Goal: Communication & Community: Answer question/provide support

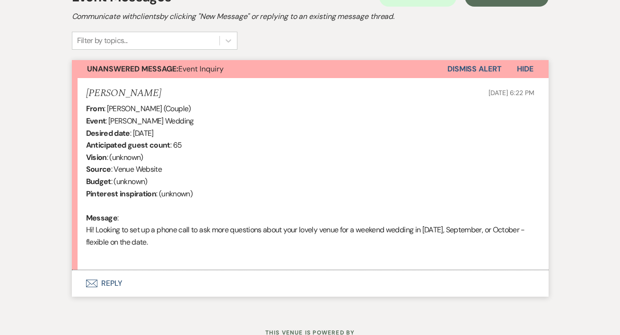
click at [114, 281] on button "Envelope Reply" at bounding box center [310, 283] width 477 height 26
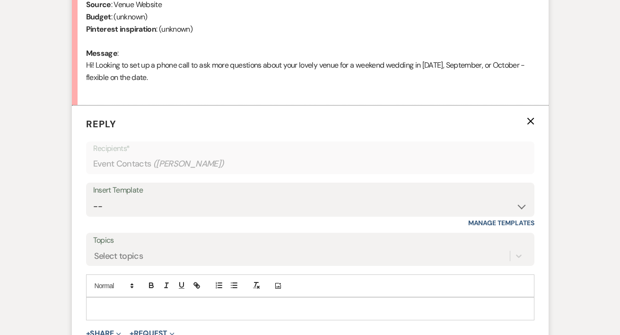
scroll to position [473, 0]
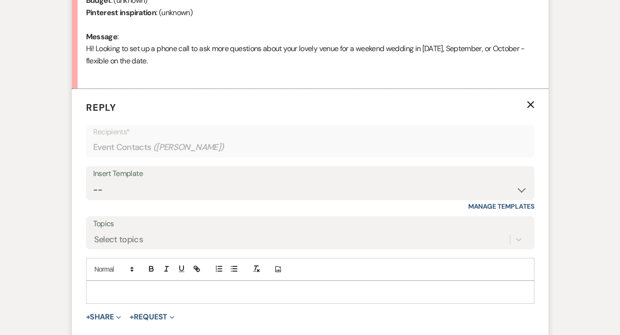
click at [120, 288] on p at bounding box center [310, 291] width 433 height 10
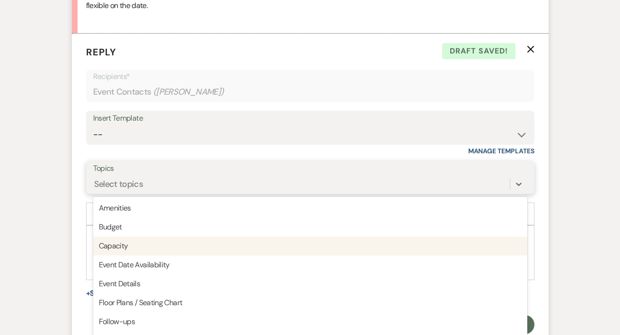
click at [119, 193] on div "option Capacity focused, 3 of 20. 20 results available. Use Up and Down to choo…" at bounding box center [310, 184] width 434 height 18
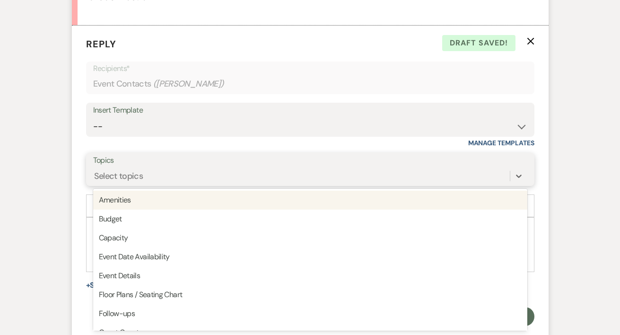
click at [111, 176] on div "Select topics" at bounding box center [118, 176] width 49 height 13
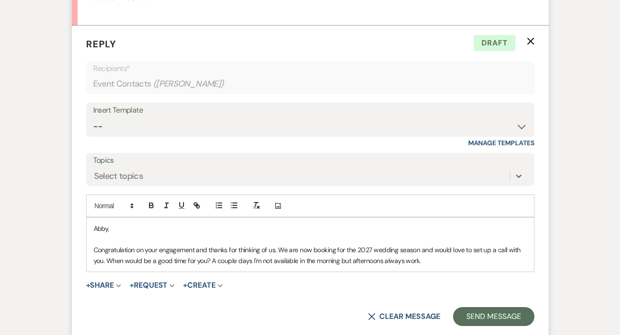
click at [425, 261] on p "Congratulation on your engagement and thanks for thinking of us. We are now boo…" at bounding box center [310, 254] width 433 height 21
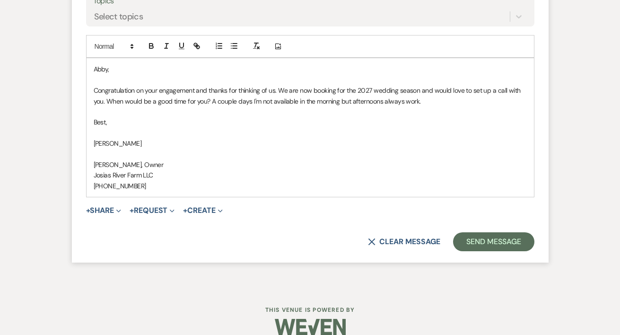
scroll to position [709, 0]
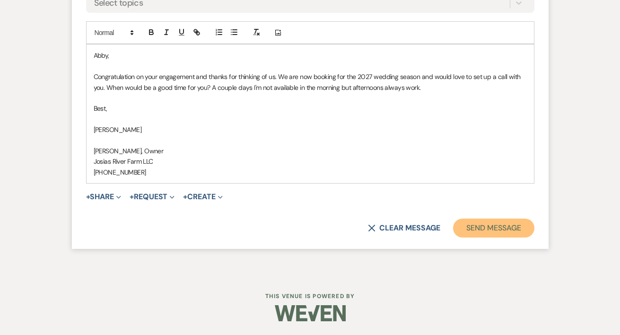
click at [489, 229] on button "Send Message" at bounding box center [493, 227] width 81 height 19
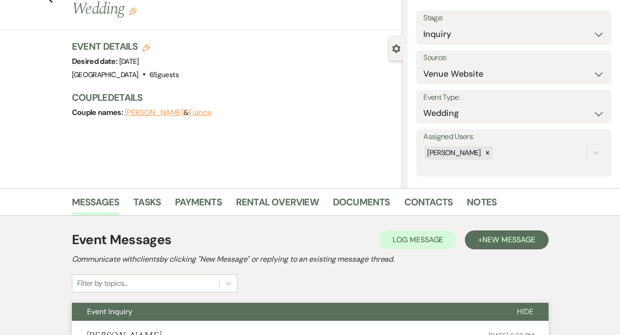
scroll to position [0, 0]
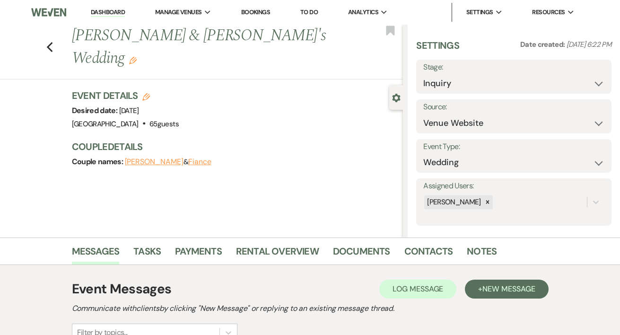
click at [99, 11] on link "Dashboard" at bounding box center [108, 12] width 34 height 9
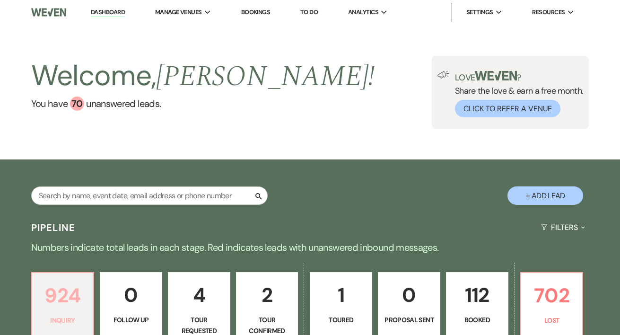
click at [67, 295] on p "924" at bounding box center [63, 295] width 50 height 32
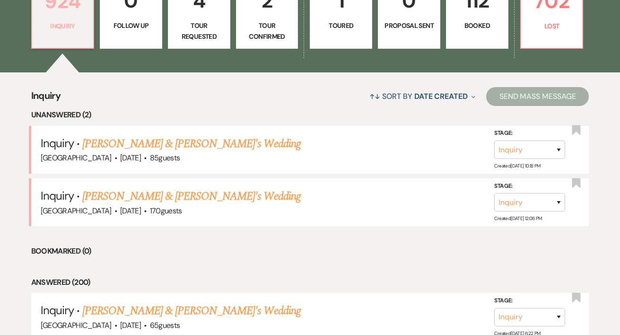
scroll to position [302, 0]
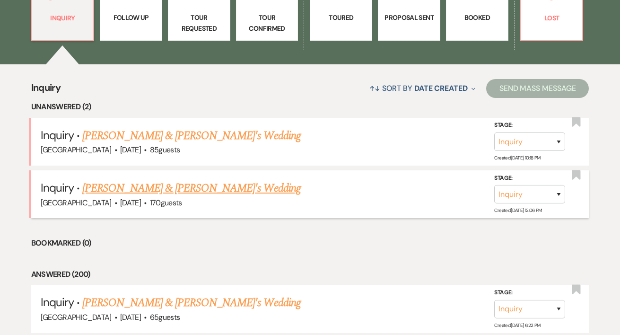
click at [113, 189] on link "[PERSON_NAME] & [PERSON_NAME]'s Wedding" at bounding box center [191, 188] width 218 height 17
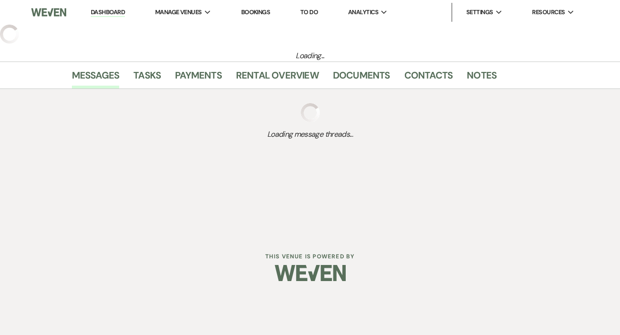
select select "5"
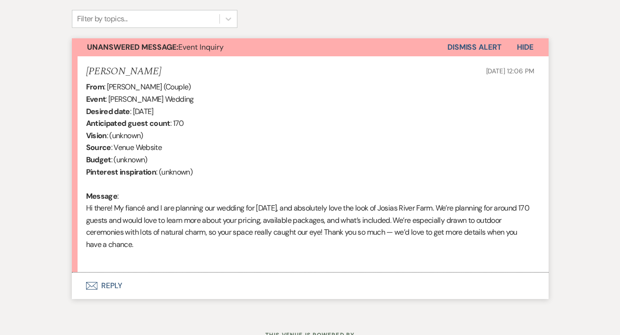
scroll to position [320, 0]
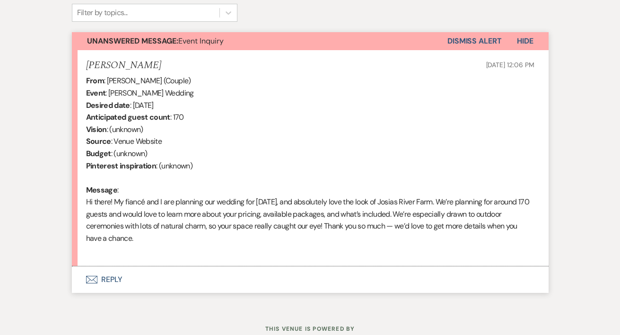
click at [116, 280] on button "Envelope Reply" at bounding box center [310, 279] width 477 height 26
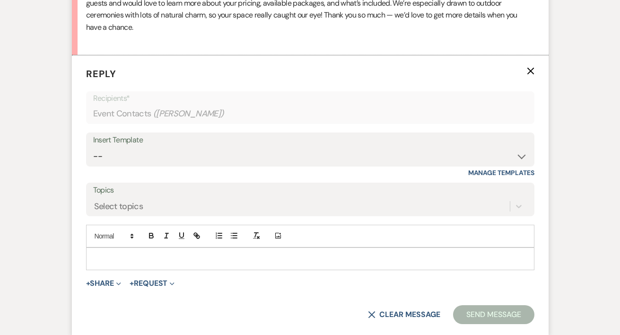
scroll to position [532, 0]
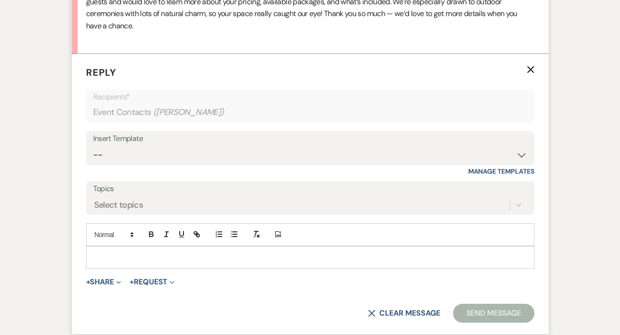
click at [127, 260] on p at bounding box center [310, 257] width 433 height 10
click at [99, 154] on select "-- Weven Planning Portal Introduction (Booked Events) Initial Inquiry Response …" at bounding box center [310, 155] width 434 height 18
select select "389"
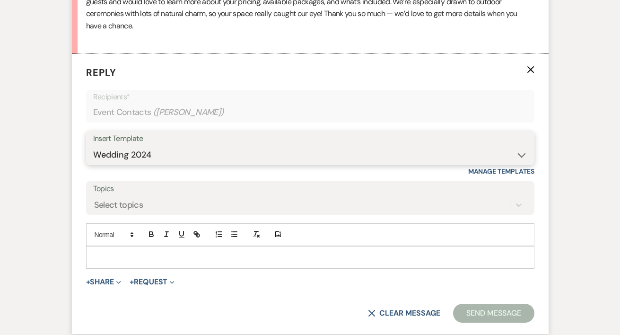
click at [93, 146] on select "-- Weven Planning Portal Introduction (Booked Events) Initial Inquiry Response …" at bounding box center [310, 155] width 434 height 18
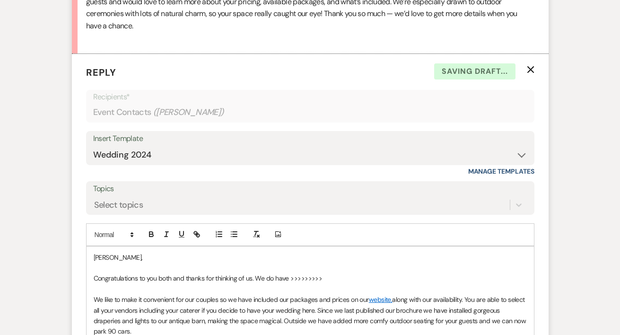
click at [341, 277] on p "Congratulations to you both and thanks for thinking of us. We do have >>>>>>>>>" at bounding box center [310, 278] width 433 height 10
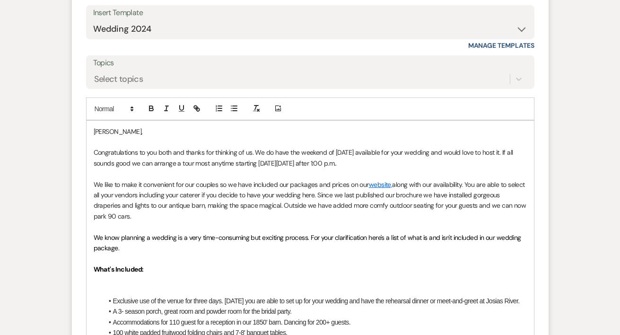
scroll to position [655, 0]
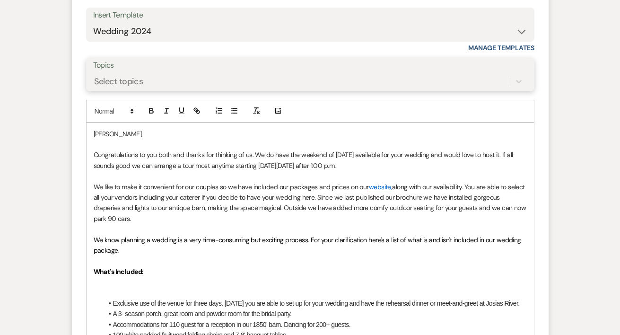
click at [116, 77] on div "Select topics" at bounding box center [118, 81] width 49 height 13
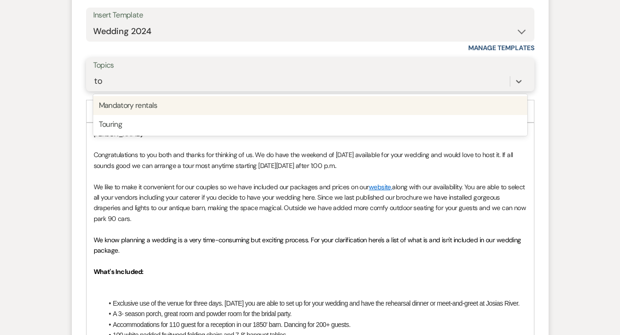
type input "tour"
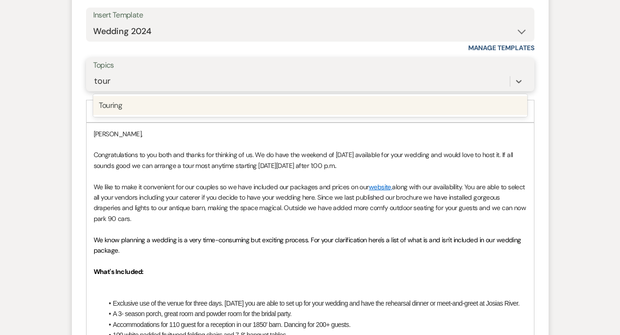
click at [113, 103] on div "Touring" at bounding box center [310, 105] width 434 height 19
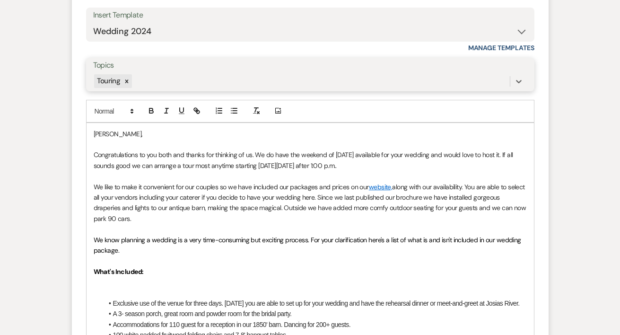
type input "a"
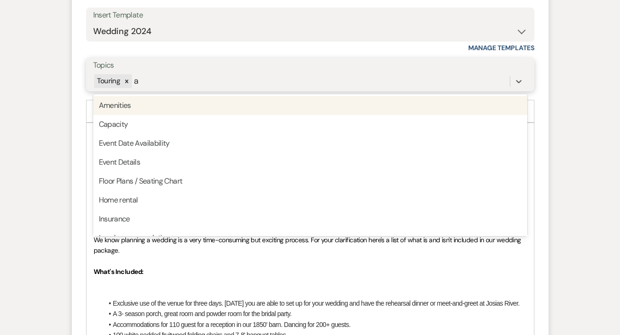
click at [121, 107] on div "Amenities" at bounding box center [310, 105] width 434 height 19
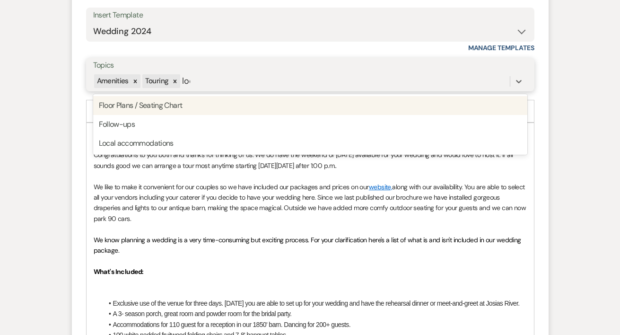
type input "loca"
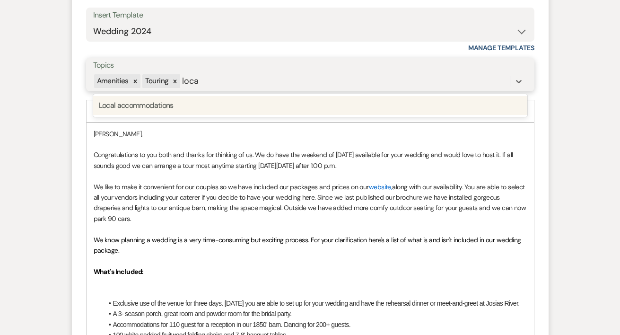
click at [119, 106] on div "Local accommodations" at bounding box center [310, 105] width 434 height 19
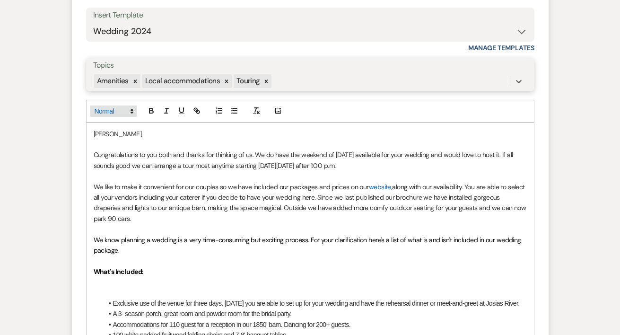
type input "e"
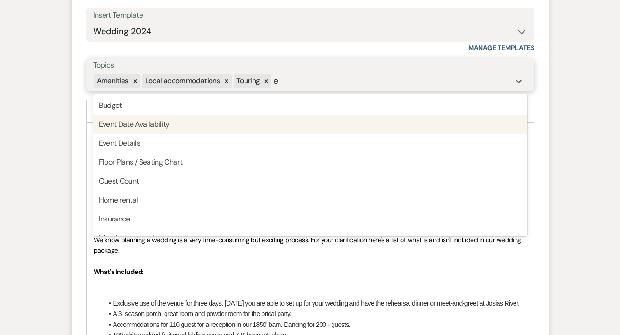
click at [146, 122] on div "Event Date Availability" at bounding box center [310, 124] width 434 height 19
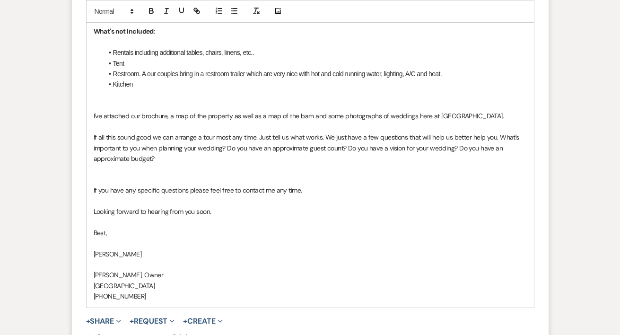
scroll to position [1127, 0]
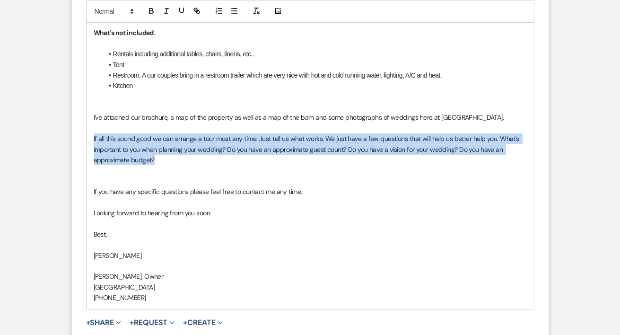
drag, startPoint x: 91, startPoint y: 147, endPoint x: 157, endPoint y: 173, distance: 71.1
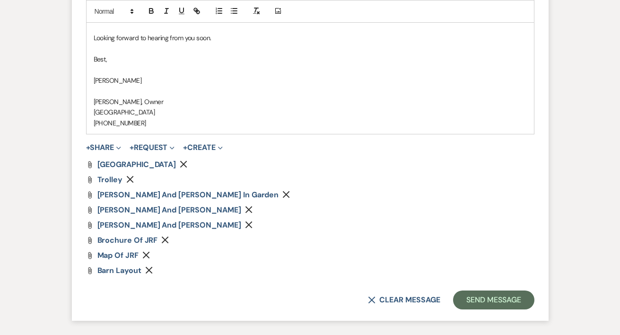
scroll to position [1342, 0]
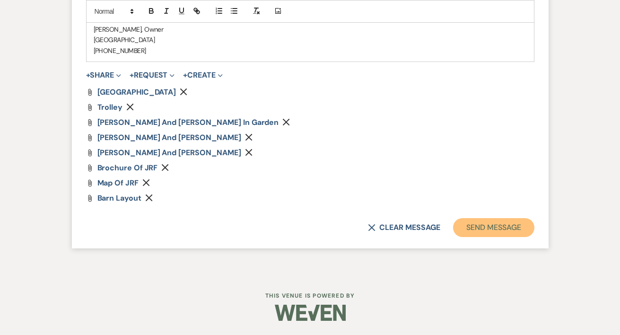
click at [503, 228] on button "Send Message" at bounding box center [493, 227] width 81 height 19
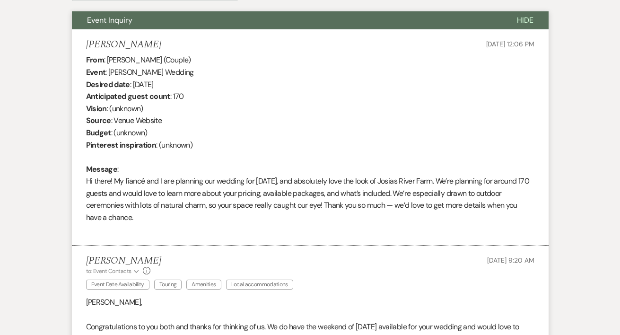
scroll to position [0, 0]
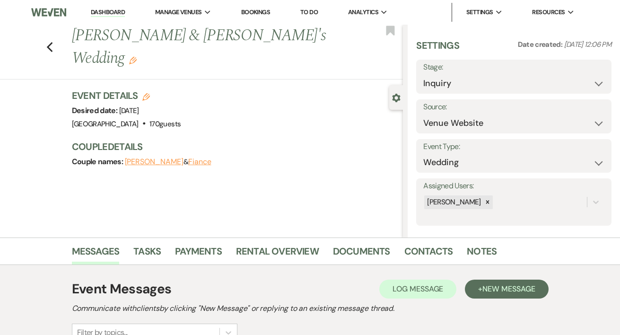
click at [109, 14] on link "Dashboard" at bounding box center [108, 12] width 34 height 9
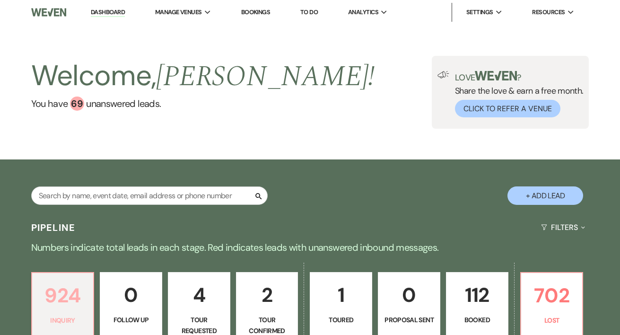
click at [60, 295] on p "924" at bounding box center [63, 295] width 50 height 32
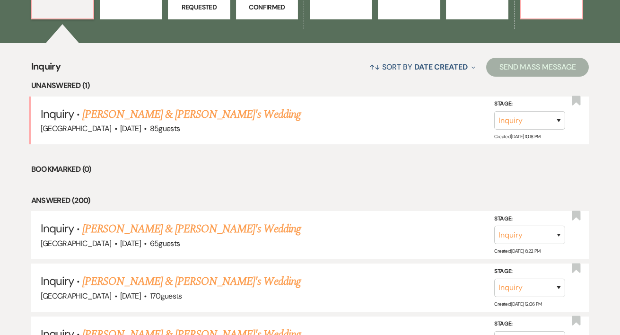
scroll to position [308, 0]
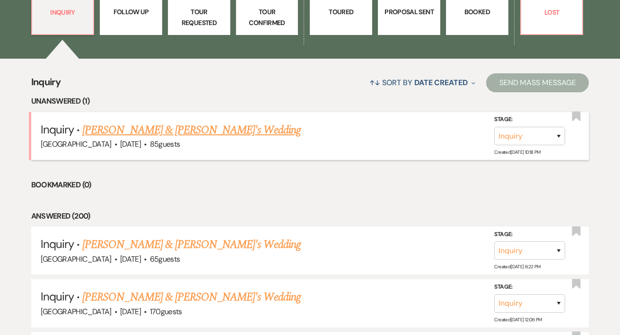
click at [153, 130] on link "[PERSON_NAME] & [PERSON_NAME]'s Wedding" at bounding box center [191, 130] width 218 height 17
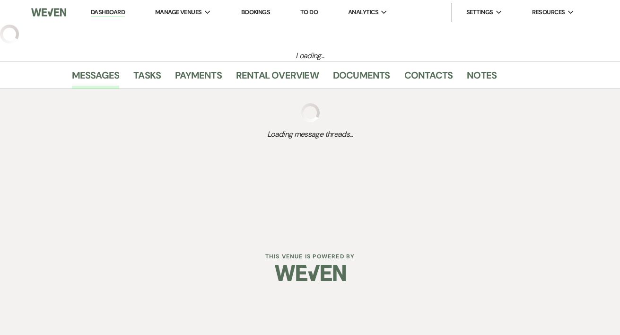
select select "5"
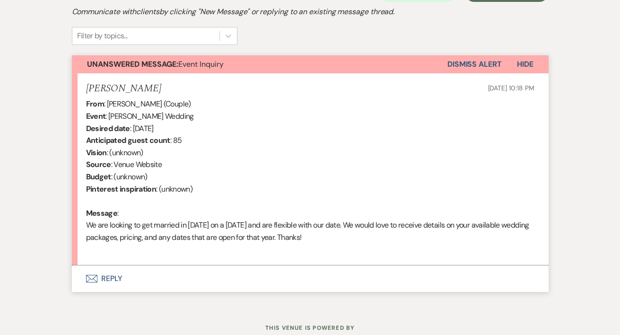
scroll to position [302, 0]
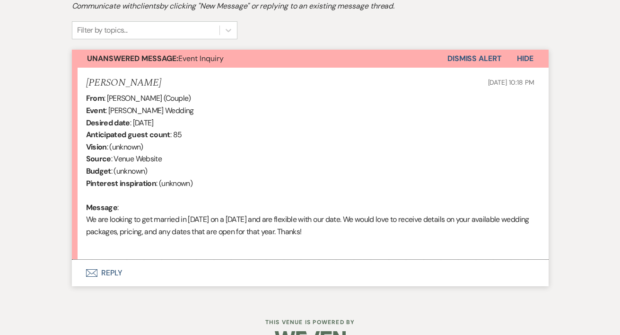
click at [103, 273] on button "Envelope Reply" at bounding box center [310, 273] width 477 height 26
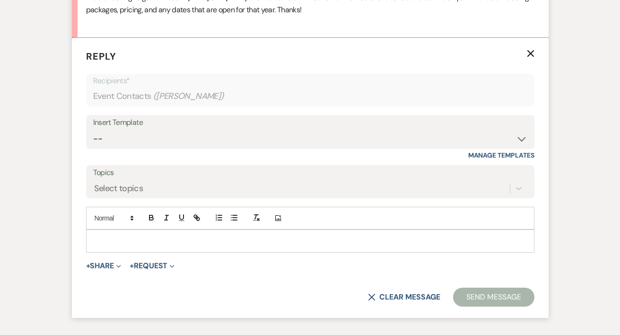
scroll to position [525, 0]
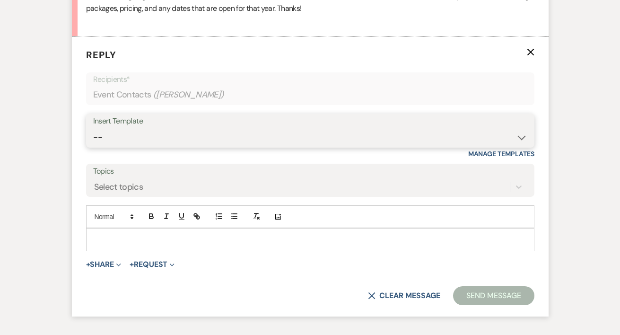
click at [96, 134] on select "-- Weven Planning Portal Introduction (Booked Events) Initial Inquiry Response …" at bounding box center [310, 137] width 434 height 18
select select "389"
click at [93, 128] on select "-- Weven Planning Portal Introduction (Booked Events) Initial Inquiry Response …" at bounding box center [310, 137] width 434 height 18
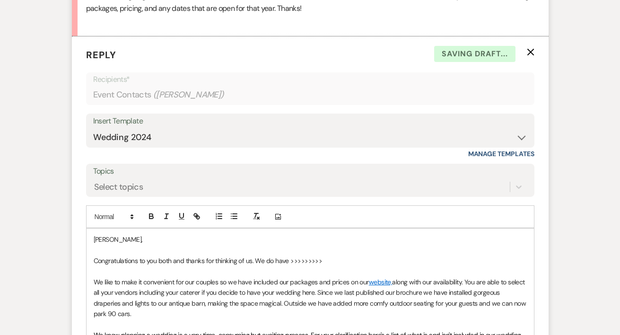
click at [334, 259] on p "Congratulations to you both and thanks for thinking of us. We do have >>>>>>>>>" at bounding box center [310, 260] width 433 height 10
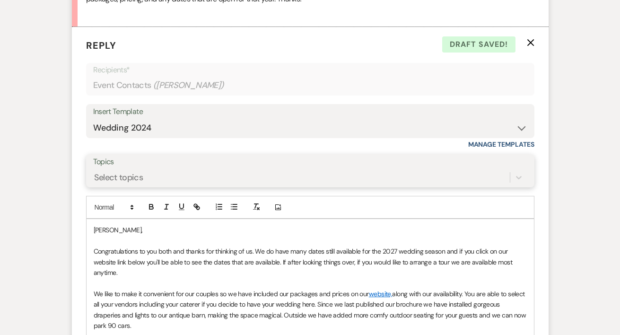
click at [100, 182] on div "Select topics" at bounding box center [118, 177] width 49 height 13
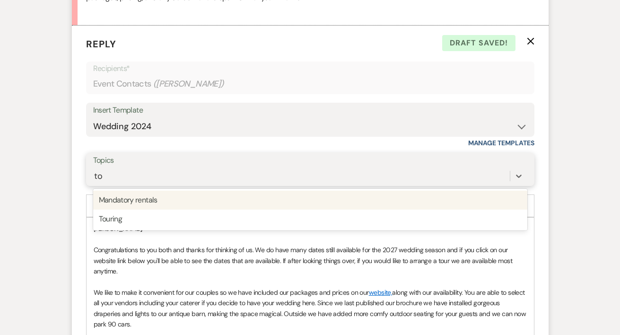
type input "tour"
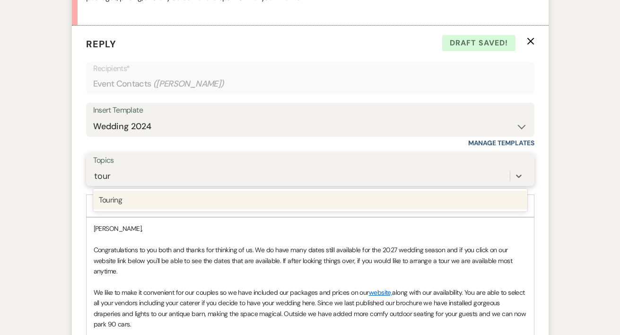
click at [104, 199] on div "Touring" at bounding box center [310, 200] width 434 height 19
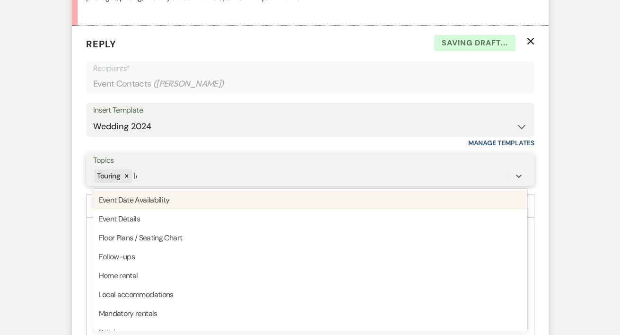
type input "loc"
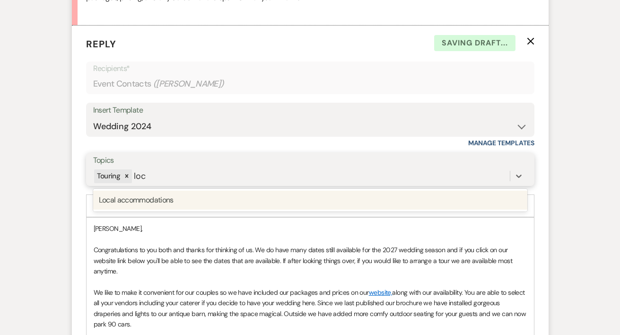
click at [107, 201] on div "Local accommodations" at bounding box center [310, 200] width 434 height 19
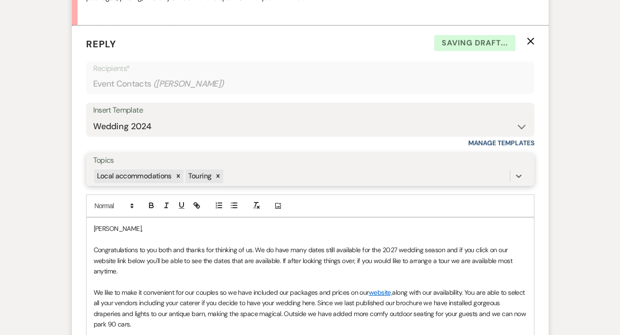
type input "a"
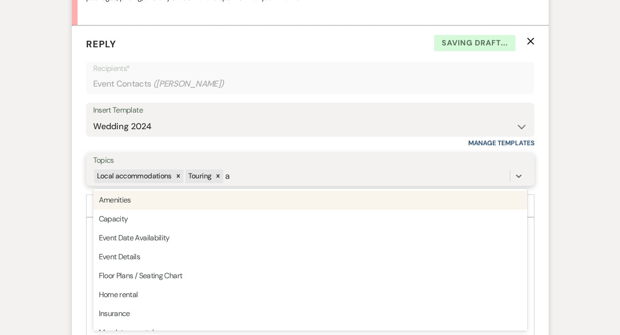
click at [107, 201] on div "Amenities" at bounding box center [310, 200] width 434 height 19
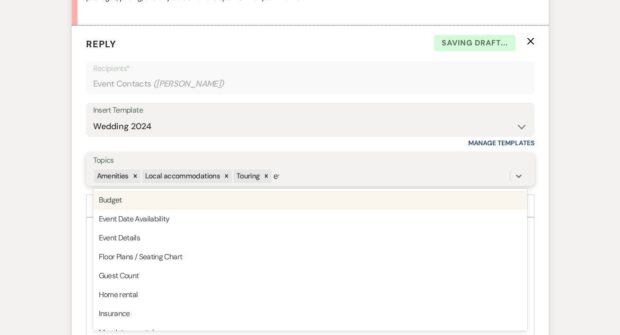
type input "eve"
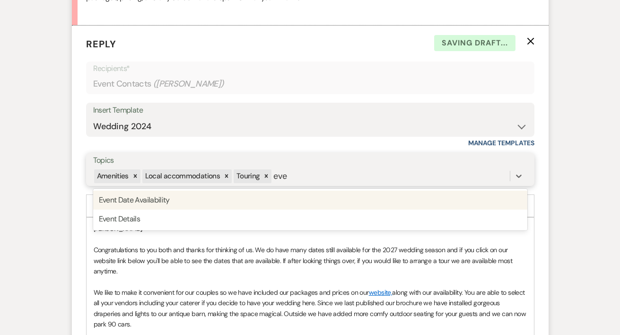
click at [102, 199] on div "Event Date Availability" at bounding box center [310, 200] width 434 height 19
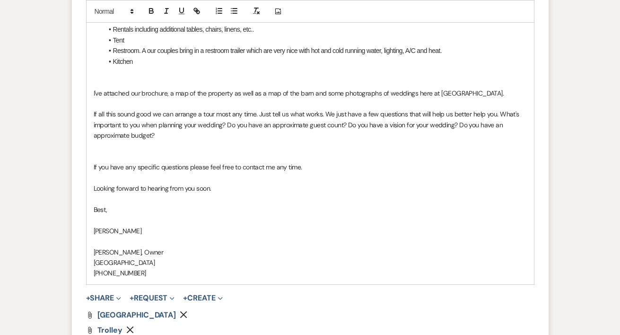
scroll to position [1134, 0]
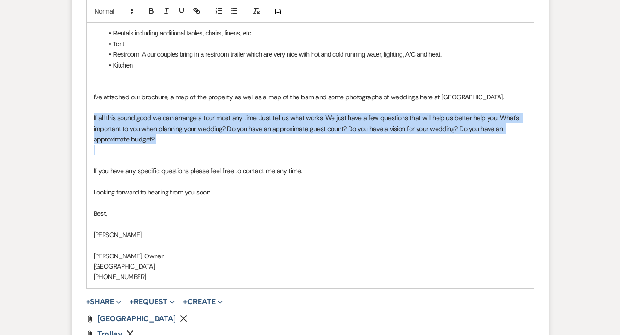
drag, startPoint x: 93, startPoint y: 128, endPoint x: 176, endPoint y: 157, distance: 88.1
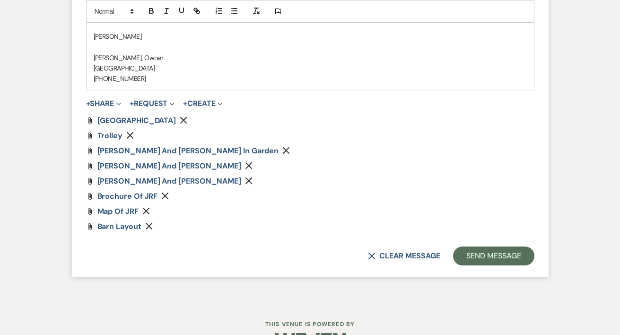
scroll to position [1318, 0]
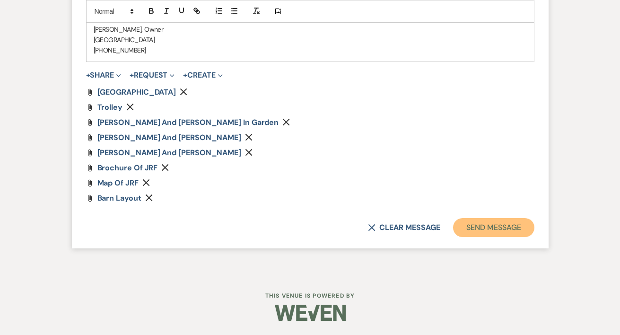
click at [494, 227] on button "Send Message" at bounding box center [493, 227] width 81 height 19
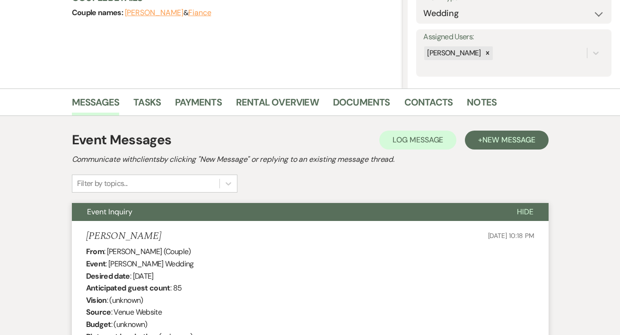
scroll to position [0, 0]
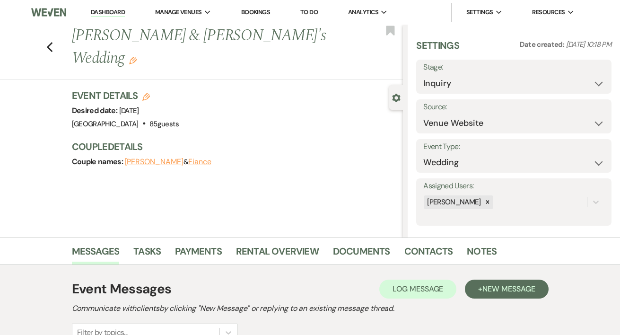
click at [104, 13] on link "Dashboard" at bounding box center [108, 12] width 34 height 9
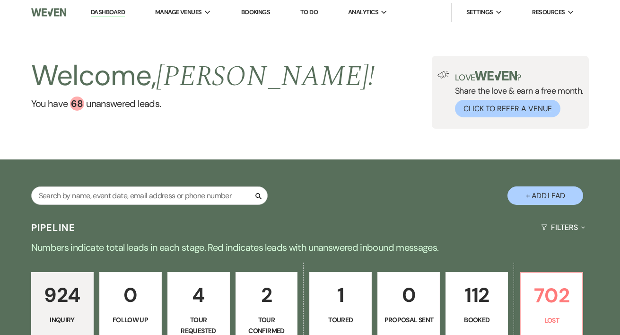
click at [69, 311] on link "924 Inquiry" at bounding box center [62, 307] width 62 height 71
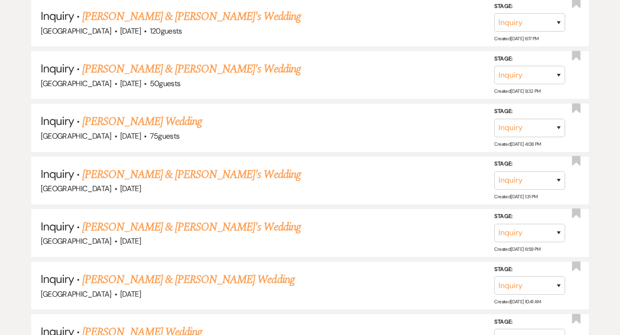
scroll to position [754, 0]
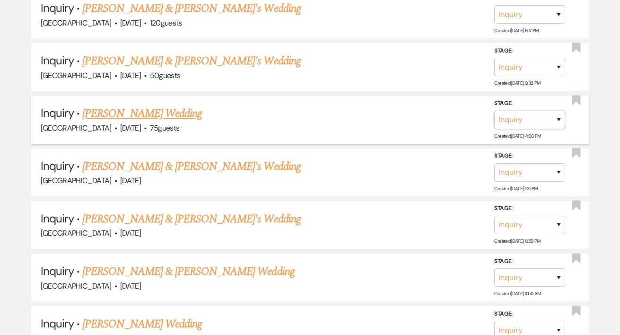
click at [558, 116] on select "Inquiry Follow Up Tour Requested Tour Confirmed Toured Proposal Sent Booked Lost" at bounding box center [529, 119] width 71 height 18
select select "8"
click at [494, 110] on select "Inquiry Follow Up Tour Requested Tour Confirmed Toured Proposal Sent Booked Lost" at bounding box center [529, 119] width 71 height 18
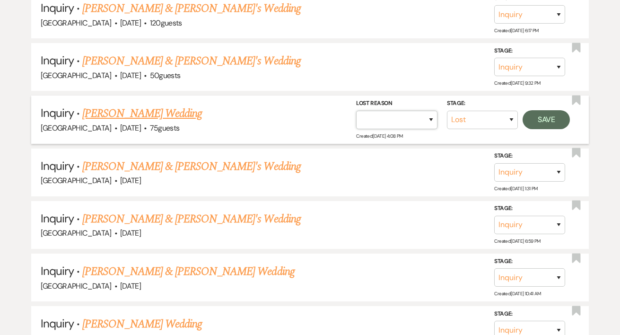
click at [430, 117] on select "Booked Elsewhere Budget Date Unavailable No Response Not a Good Match Capacity …" at bounding box center [396, 119] width 81 height 18
select select "8"
click at [356, 110] on select "Booked Elsewhere Budget Date Unavailable No Response Not a Good Match Capacity …" at bounding box center [396, 119] width 81 height 18
click at [555, 114] on button "Save" at bounding box center [545, 119] width 47 height 19
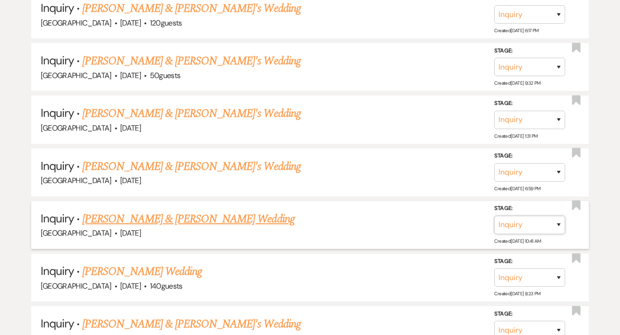
click at [559, 220] on select "Inquiry Follow Up Tour Requested Tour Confirmed Toured Proposal Sent Booked Lost" at bounding box center [529, 225] width 71 height 18
select select "8"
click at [494, 216] on select "Inquiry Follow Up Tour Requested Tour Confirmed Toured Proposal Sent Booked Lost" at bounding box center [529, 225] width 71 height 18
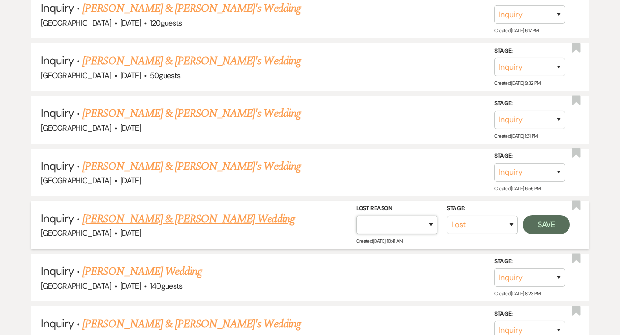
click at [432, 218] on select "Booked Elsewhere Budget Date Unavailable No Response Not a Good Match Capacity …" at bounding box center [396, 225] width 81 height 18
select select "8"
click at [356, 216] on select "Booked Elsewhere Budget Date Unavailable No Response Not a Good Match Capacity …" at bounding box center [396, 225] width 81 height 18
click at [555, 217] on button "Save" at bounding box center [545, 224] width 47 height 19
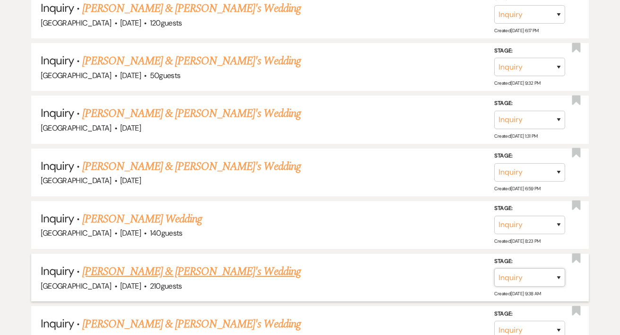
click at [558, 271] on select "Inquiry Follow Up Tour Requested Tour Confirmed Toured Proposal Sent Booked Lost" at bounding box center [529, 277] width 71 height 18
select select "8"
click at [494, 268] on select "Inquiry Follow Up Tour Requested Tour Confirmed Toured Proposal Sent Booked Lost" at bounding box center [529, 277] width 71 height 18
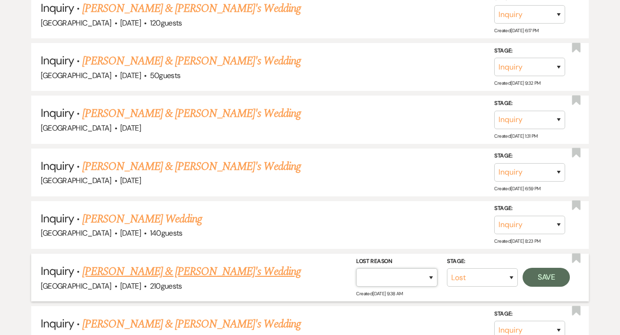
click at [431, 271] on select "Booked Elsewhere Budget Date Unavailable No Response Not a Good Match Capacity …" at bounding box center [396, 277] width 81 height 18
select select "8"
click at [356, 268] on select "Booked Elsewhere Budget Date Unavailable No Response Not a Good Match Capacity …" at bounding box center [396, 277] width 81 height 18
click at [547, 272] on button "Save" at bounding box center [545, 277] width 47 height 19
